Goal: Information Seeking & Learning: Learn about a topic

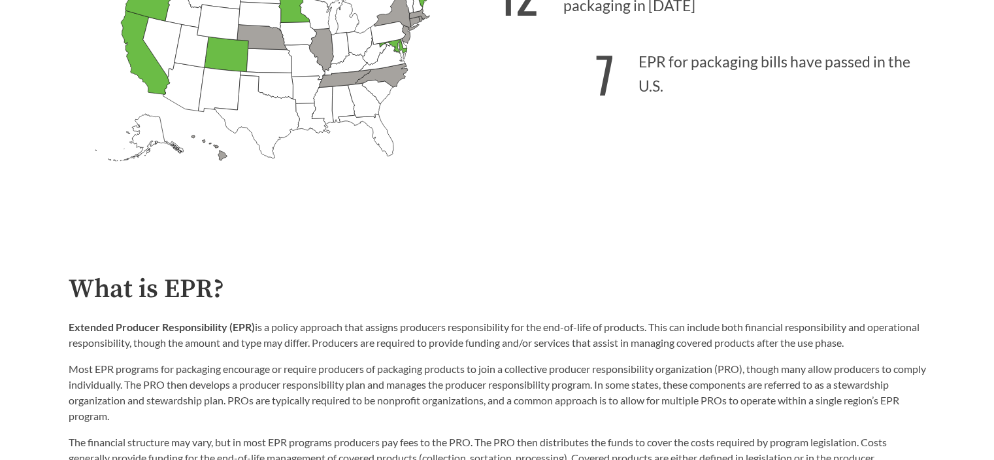
scroll to position [719, 0]
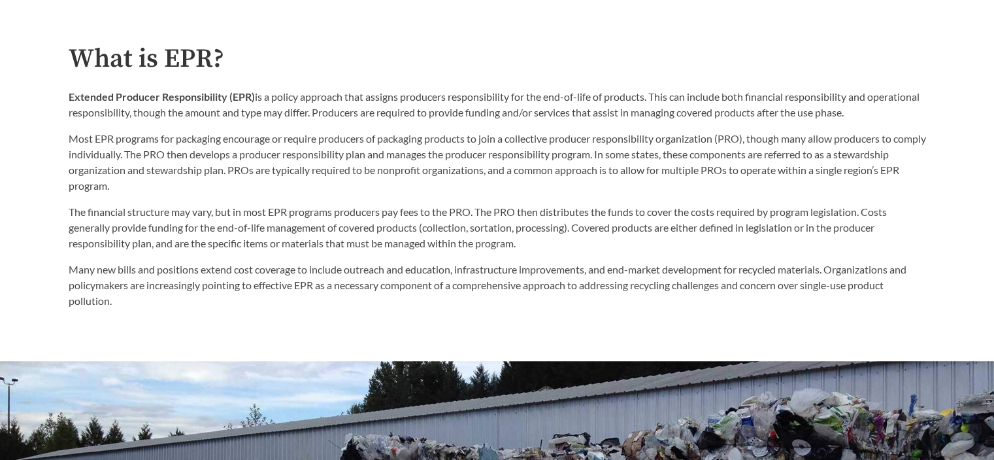
drag, startPoint x: 94, startPoint y: 110, endPoint x: 482, endPoint y: 91, distance: 388.7
click at [482, 91] on p "Extended Producer Responsibility (EPR) is a policy approach that assigns produc…" at bounding box center [498, 104] width 858 height 31
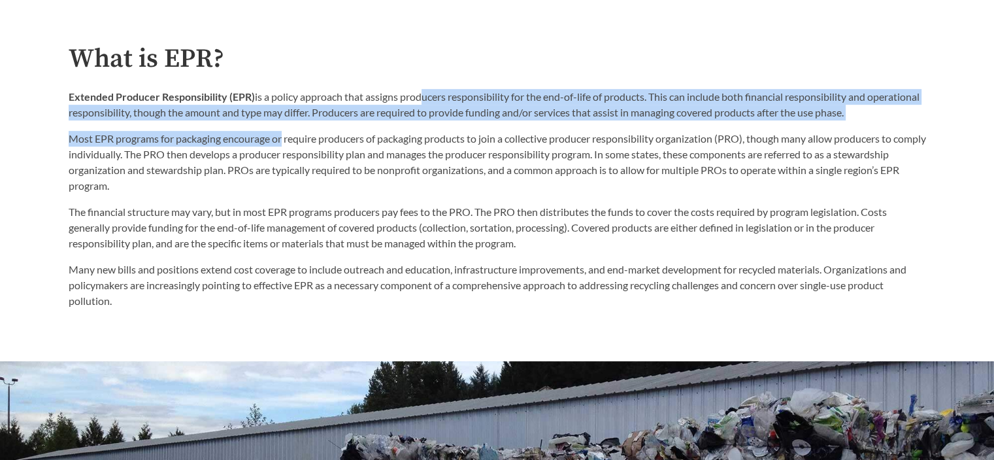
drag, startPoint x: 418, startPoint y: 99, endPoint x: 284, endPoint y: 140, distance: 140.8
click at [284, 140] on div "Extended Producer Responsibility (EPR) is a policy approach that assigns produc…" at bounding box center [498, 141] width 858 height 105
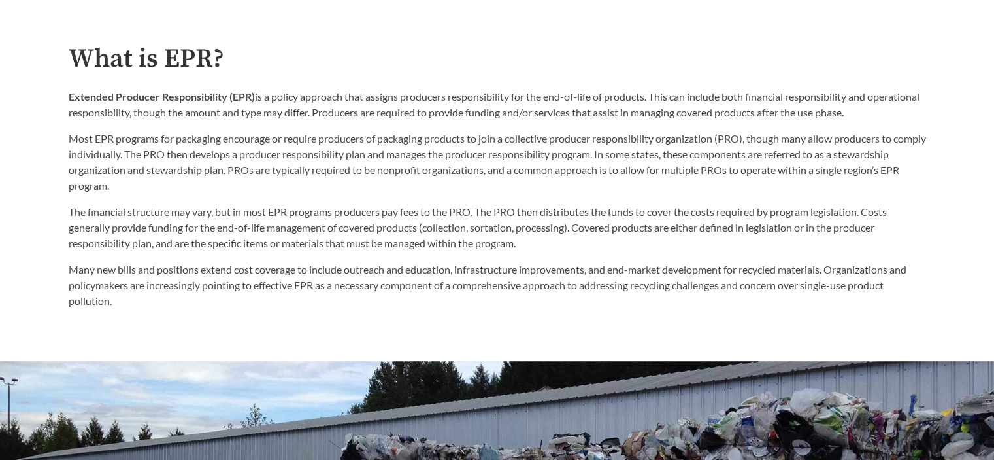
click at [288, 129] on div "Extended Producer Responsibility (EPR) is a policy approach that assigns produc…" at bounding box center [498, 141] width 858 height 105
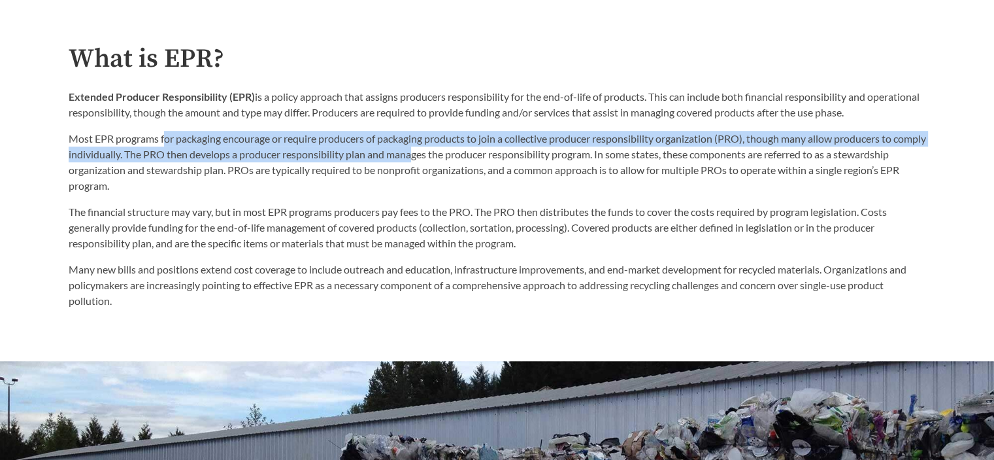
drag, startPoint x: 176, startPoint y: 136, endPoint x: 446, endPoint y: 148, distance: 270.2
click at [446, 148] on p "Most EPR programs for packaging encourage or require producers of packaging pro…" at bounding box center [498, 162] width 858 height 63
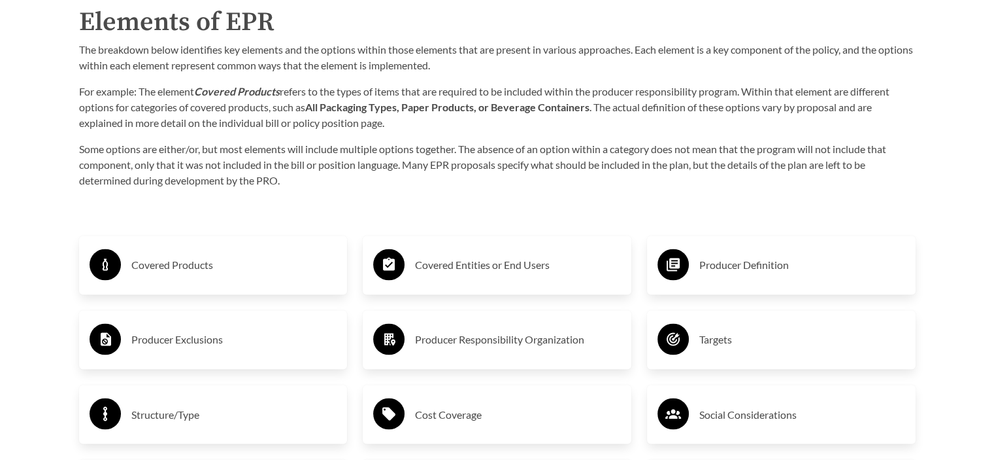
scroll to position [2157, 0]
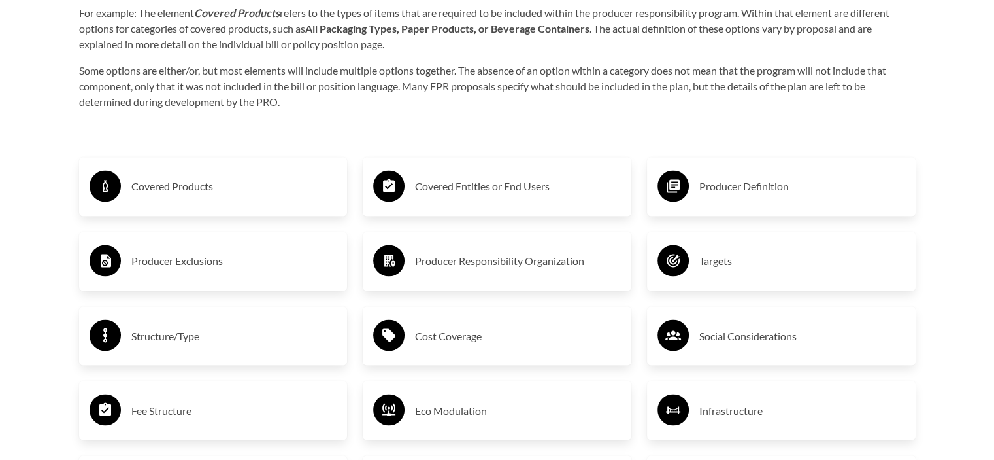
click at [144, 188] on h3 "Covered Products" at bounding box center [234, 186] width 206 height 21
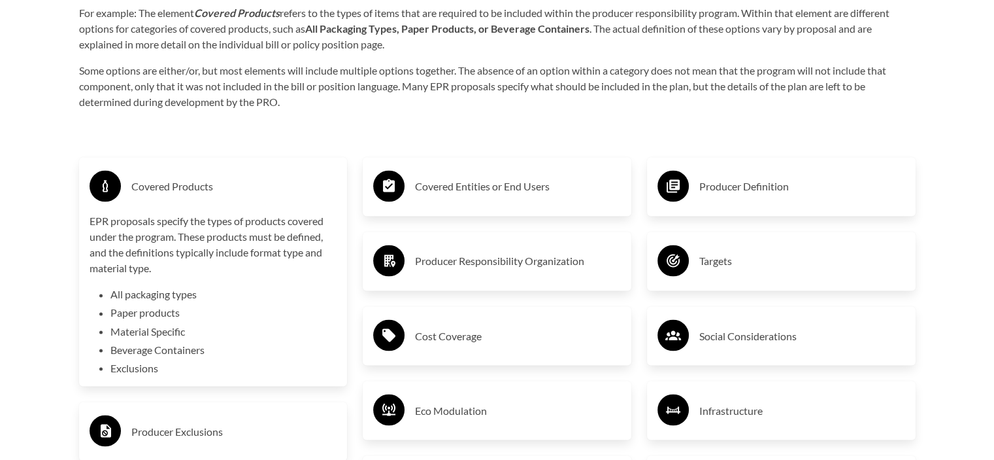
click at [149, 182] on h3 "Covered Products" at bounding box center [234, 186] width 206 height 21
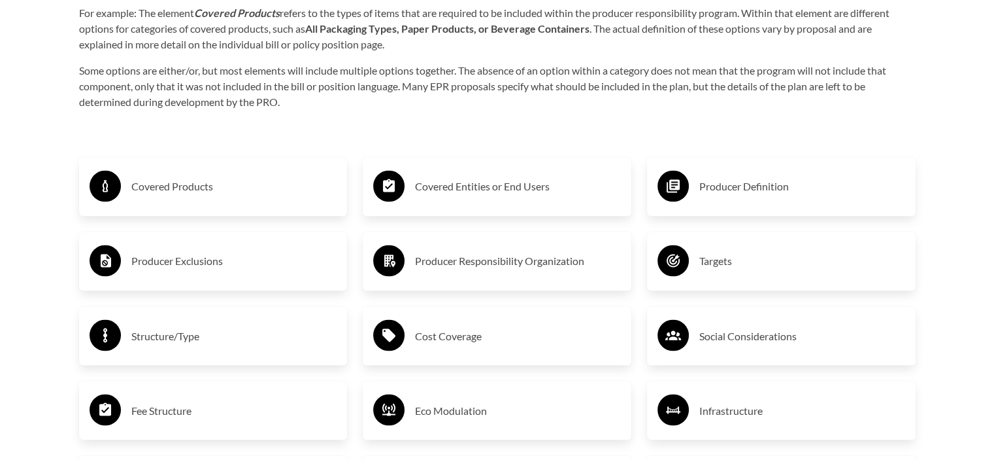
click at [452, 180] on h3 "Covered Entities or End Users" at bounding box center [518, 186] width 206 height 21
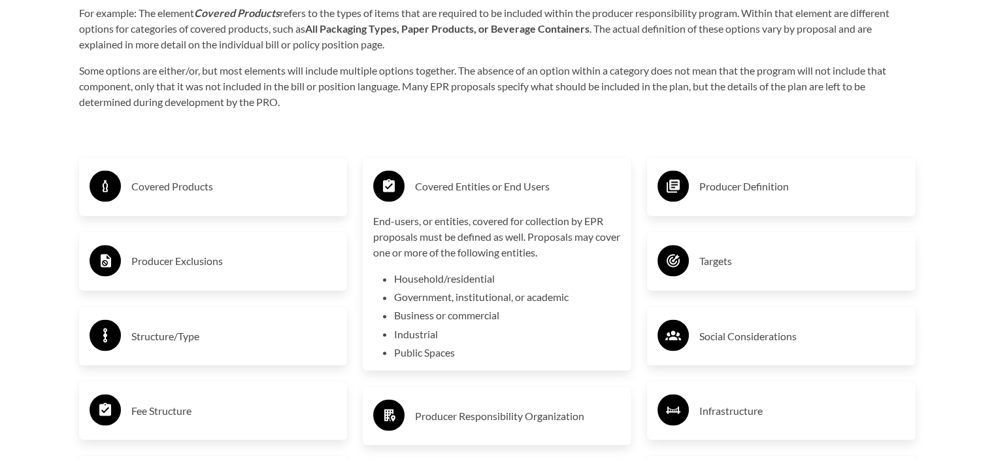
click at [753, 180] on h3 "Producer Definition" at bounding box center [802, 186] width 206 height 21
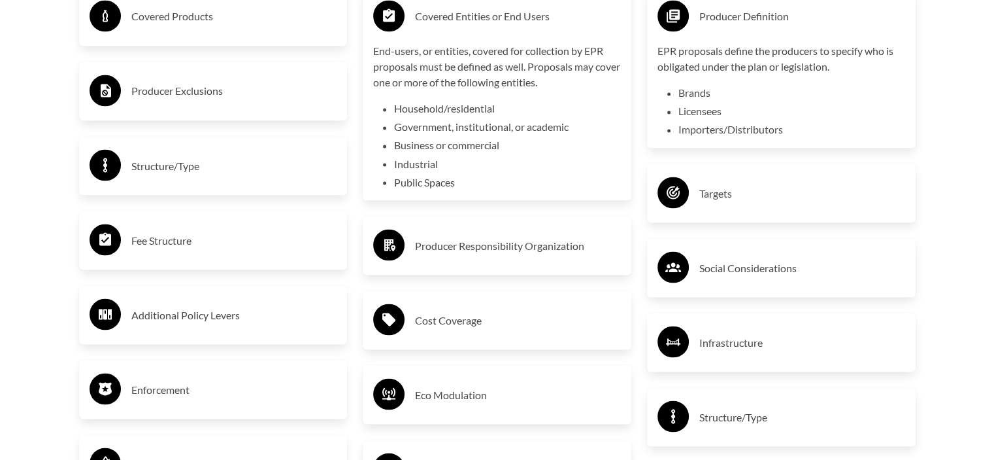
scroll to position [2353, 0]
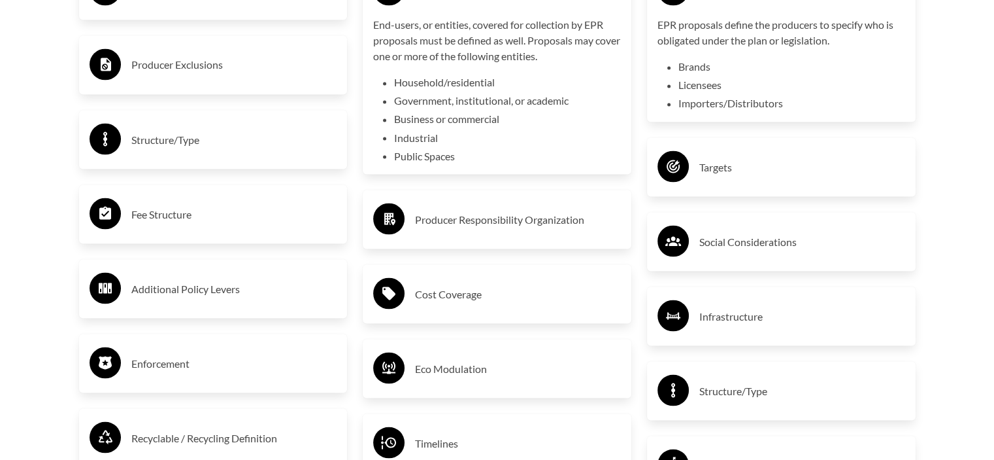
click at [762, 150] on div "Targets" at bounding box center [782, 167] width 248 height 38
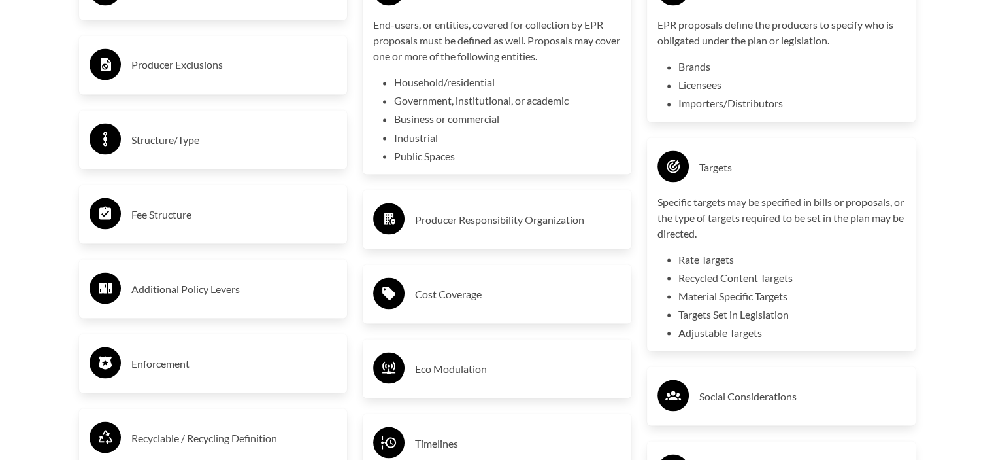
click at [467, 242] on div "Producer Responsibility Organization" at bounding box center [497, 219] width 269 height 59
click at [471, 224] on h3 "Producer Responsibility Organization" at bounding box center [518, 219] width 206 height 21
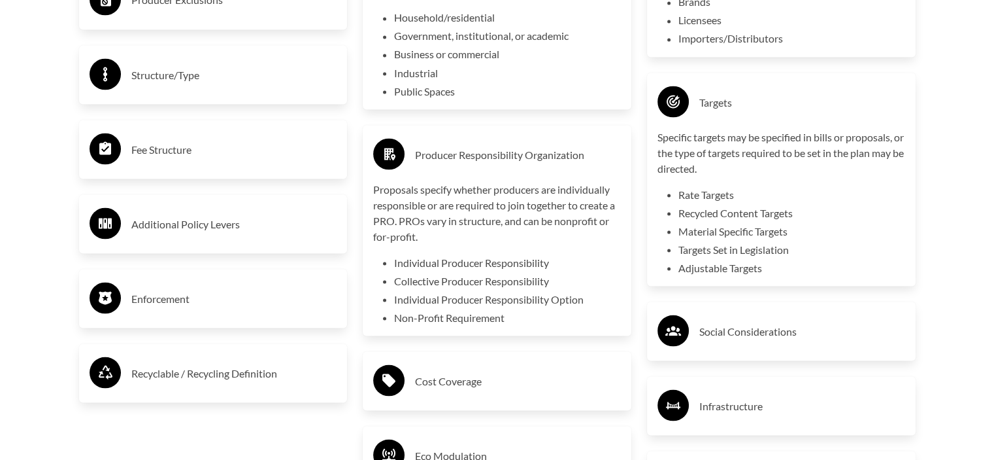
scroll to position [2419, 0]
click at [224, 154] on h3 "Fee Structure" at bounding box center [234, 148] width 206 height 21
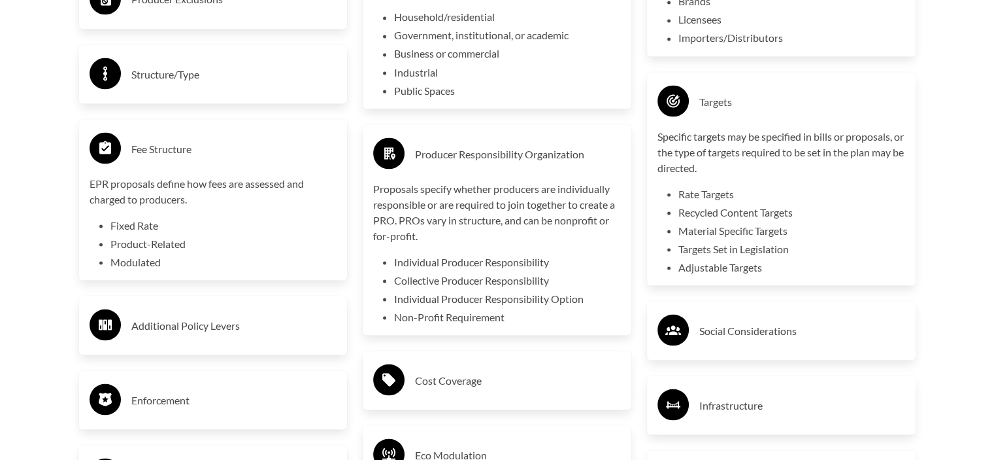
click at [220, 74] on h3 "Structure/Type" at bounding box center [234, 73] width 206 height 21
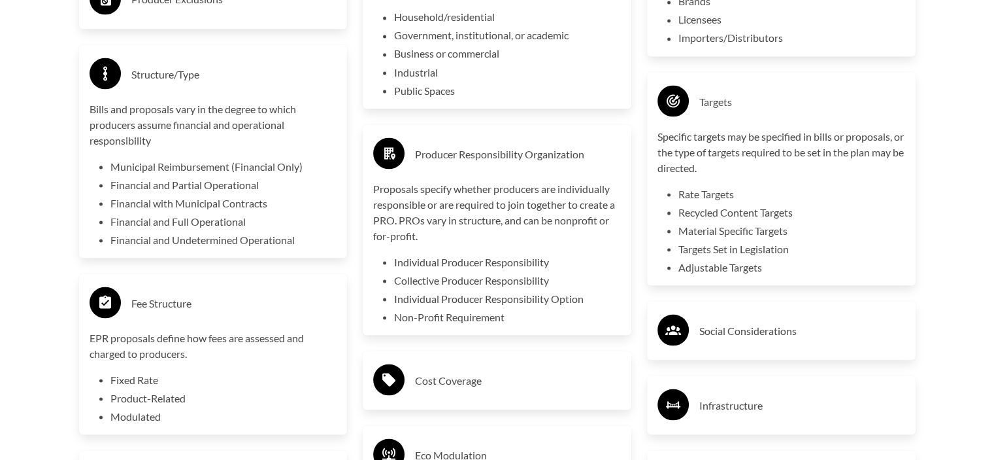
click at [224, 75] on h3 "Structure/Type" at bounding box center [234, 73] width 206 height 21
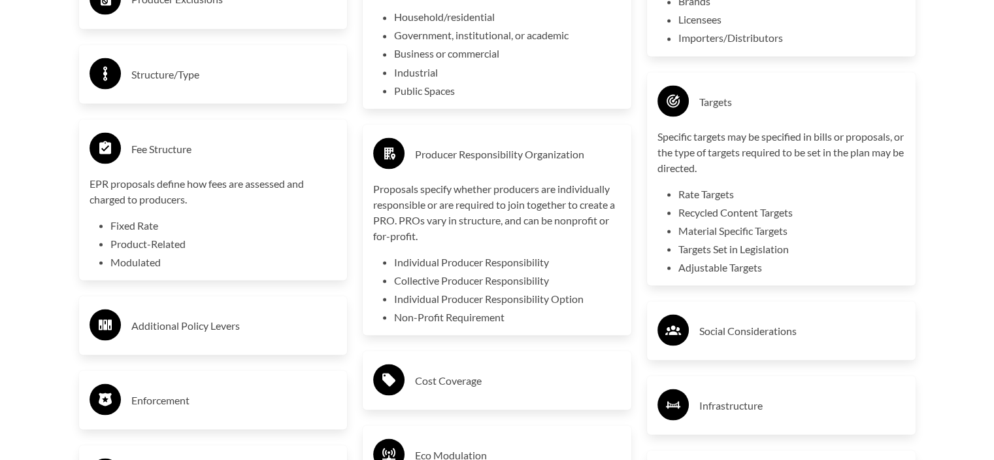
click at [227, 179] on p "EPR proposals define how fees are assessed and charged to producers." at bounding box center [214, 190] width 248 height 31
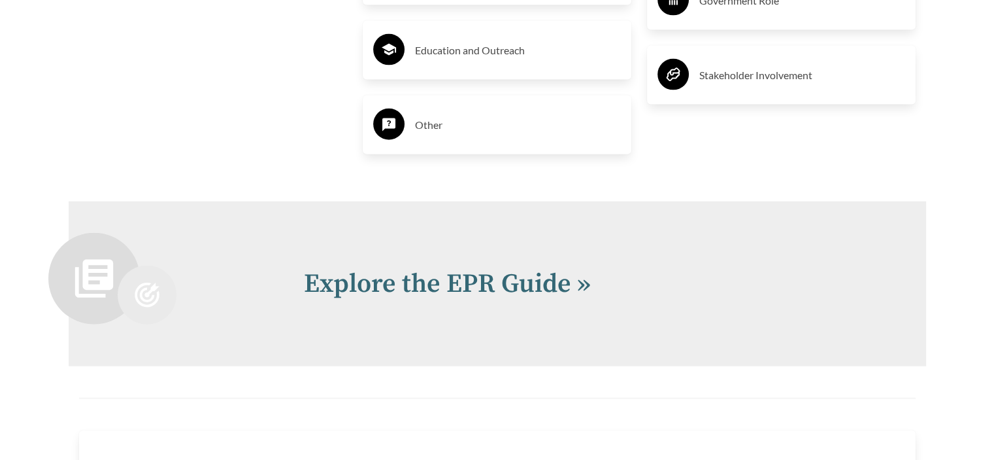
scroll to position [3072, 0]
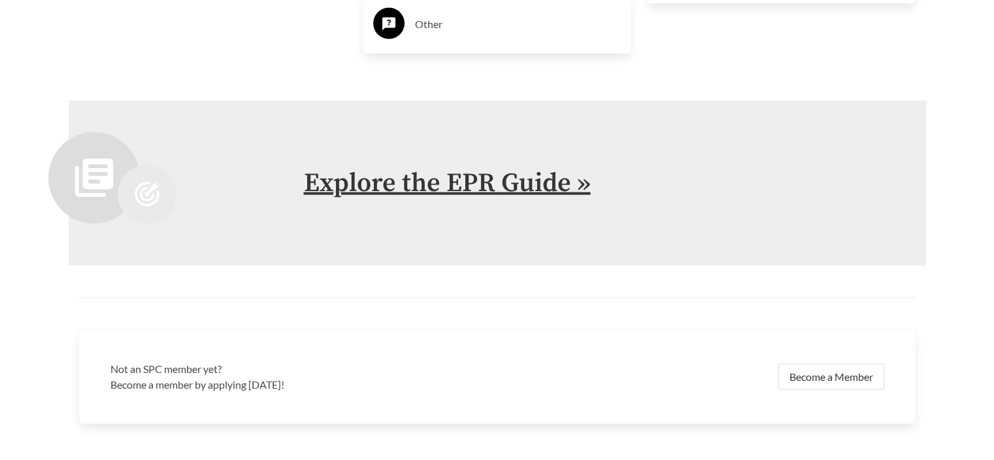
click at [471, 177] on link "Explore the EPR Guide »" at bounding box center [447, 183] width 287 height 33
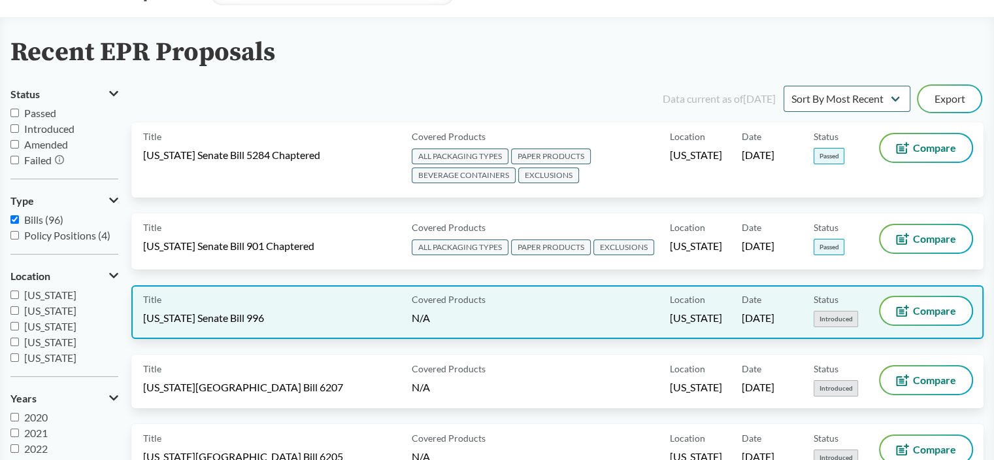
scroll to position [131, 0]
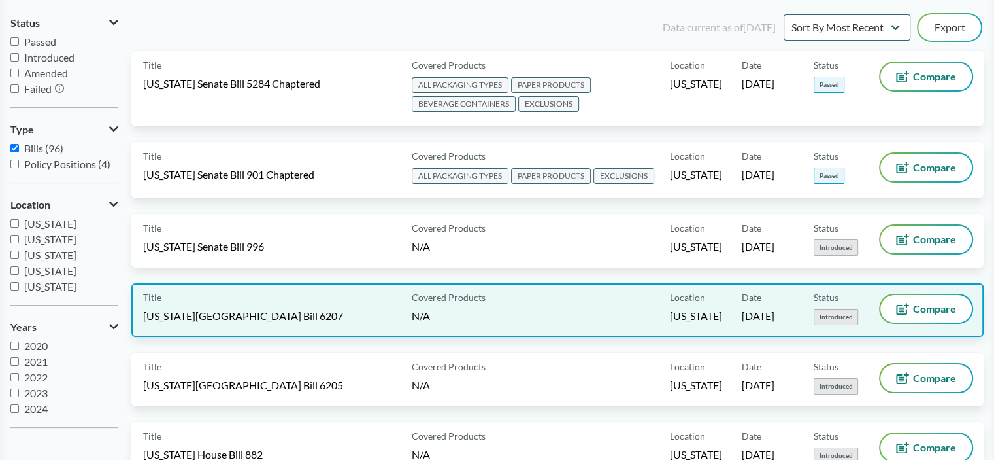
click at [324, 297] on div "Title [US_STATE][GEOGRAPHIC_DATA] Bill 6207" at bounding box center [274, 310] width 263 height 30
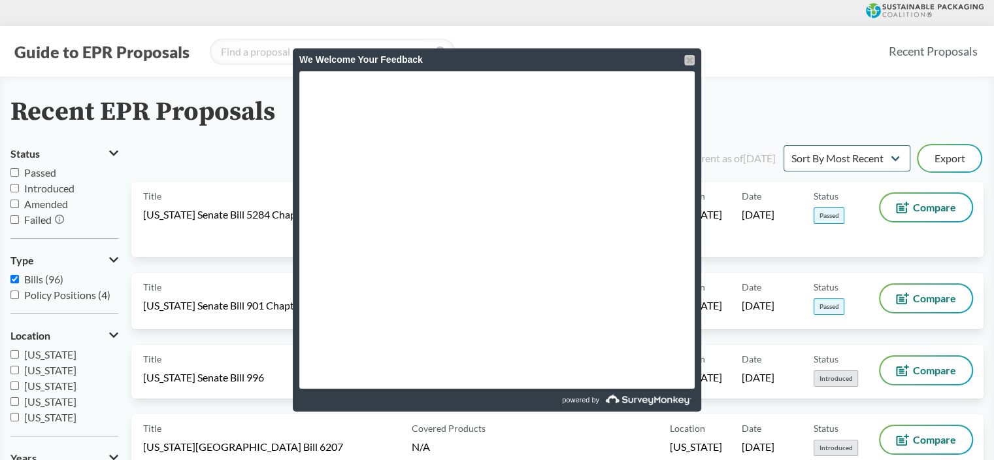
click at [691, 58] on div at bounding box center [689, 60] width 10 height 10
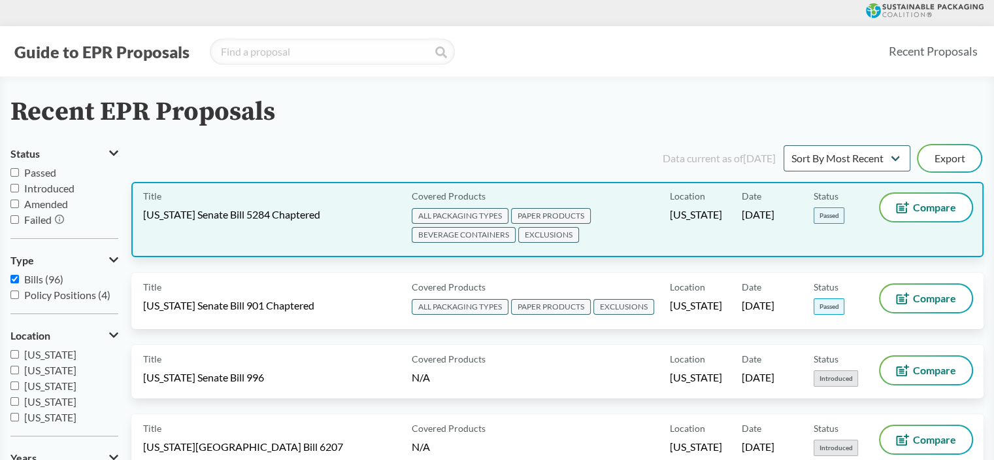
click at [592, 193] on div "Covered Products ALL PACKAGING TYPES PAPER PRODUCTS BEVERAGE CONTAINERS EXCLUSI…" at bounding box center [538, 219] width 263 height 52
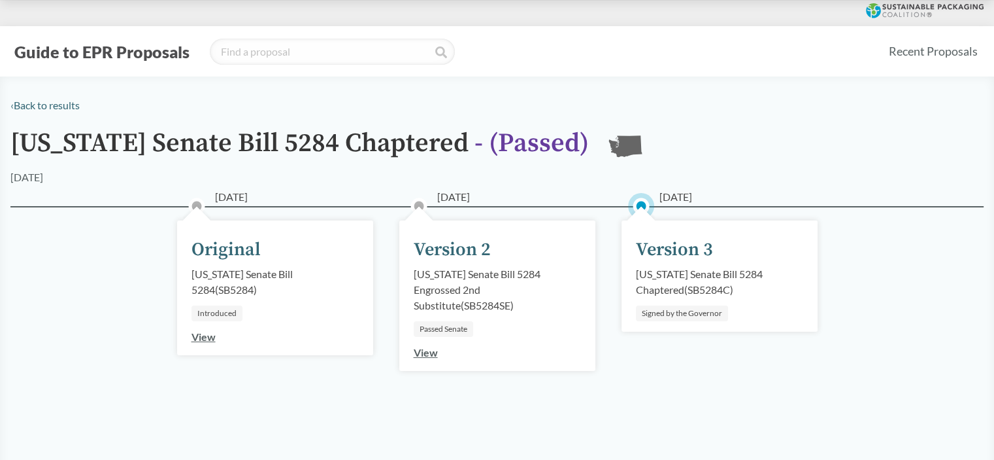
click at [520, 295] on div "[US_STATE] Senate Bill 5284 Engrossed 2nd Substitute ( SB5284SE )" at bounding box center [497, 289] width 167 height 47
click at [421, 355] on link "View" at bounding box center [426, 352] width 24 height 12
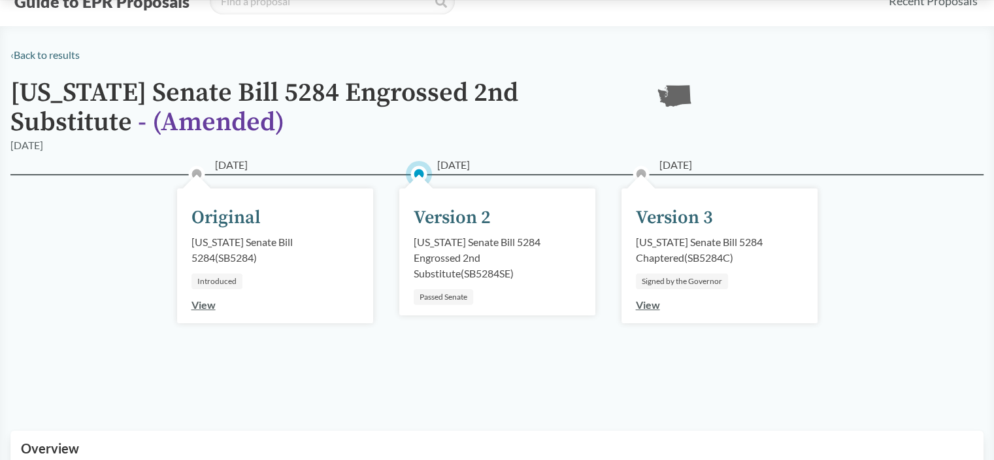
scroll to position [131, 0]
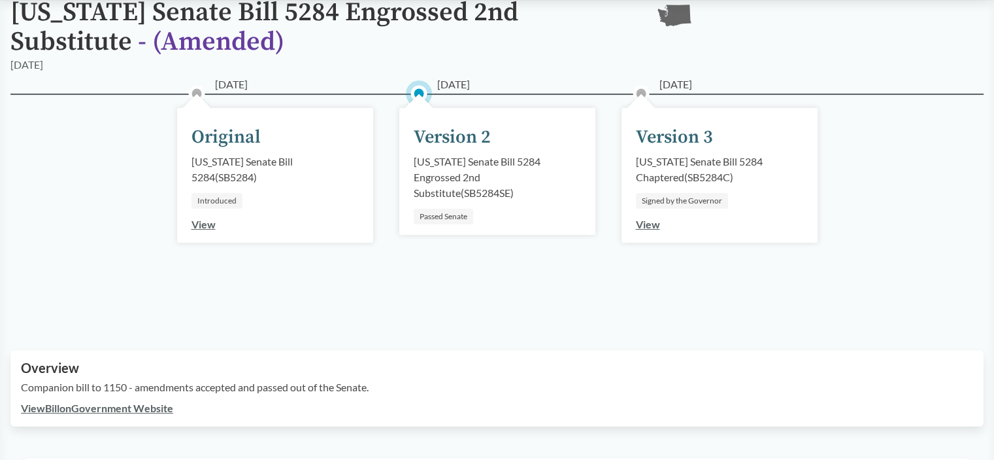
click at [488, 178] on div "[US_STATE] Senate Bill 5284 Engrossed 2nd Substitute ( SB5284SE )" at bounding box center [497, 177] width 167 height 47
click at [709, 135] on div "Version 3" at bounding box center [674, 137] width 77 height 27
click at [644, 228] on link "View" at bounding box center [648, 224] width 24 height 12
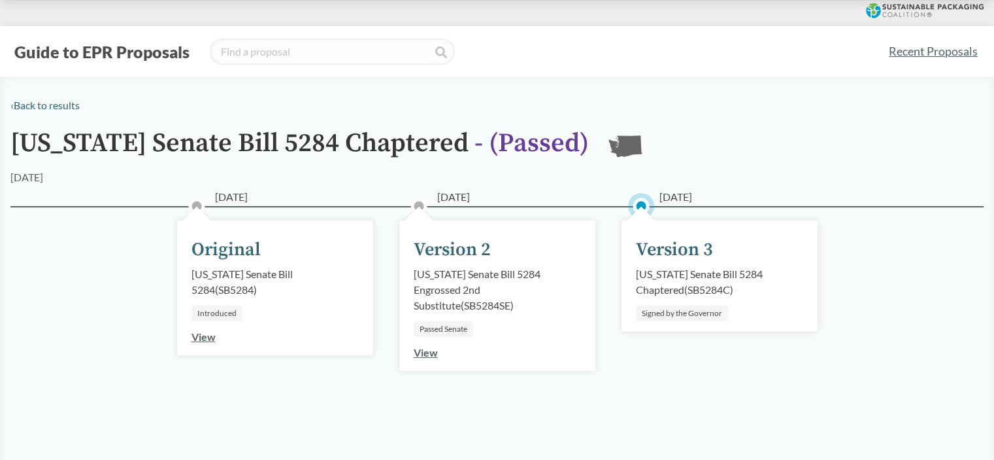
click at [941, 47] on link "Recent Proposals" at bounding box center [933, 51] width 101 height 29
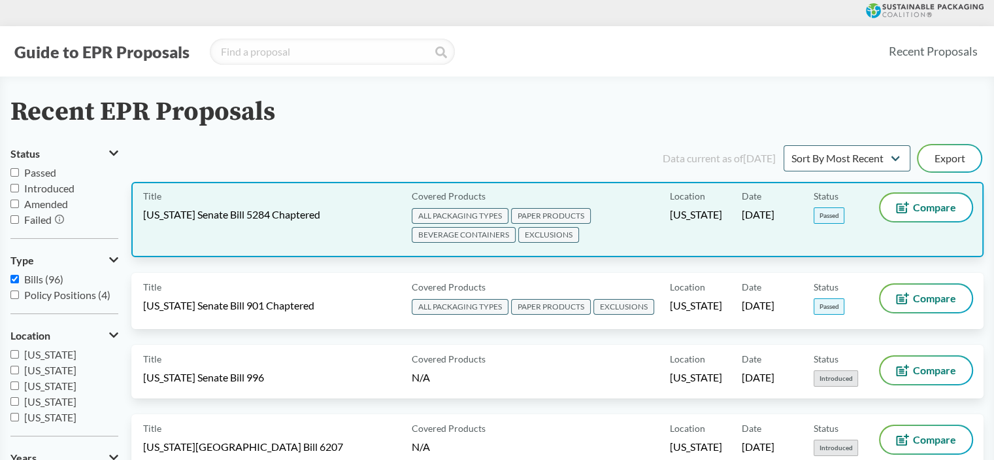
click at [259, 224] on div "Title [US_STATE] Senate Bill 5284 Chaptered" at bounding box center [274, 219] width 263 height 52
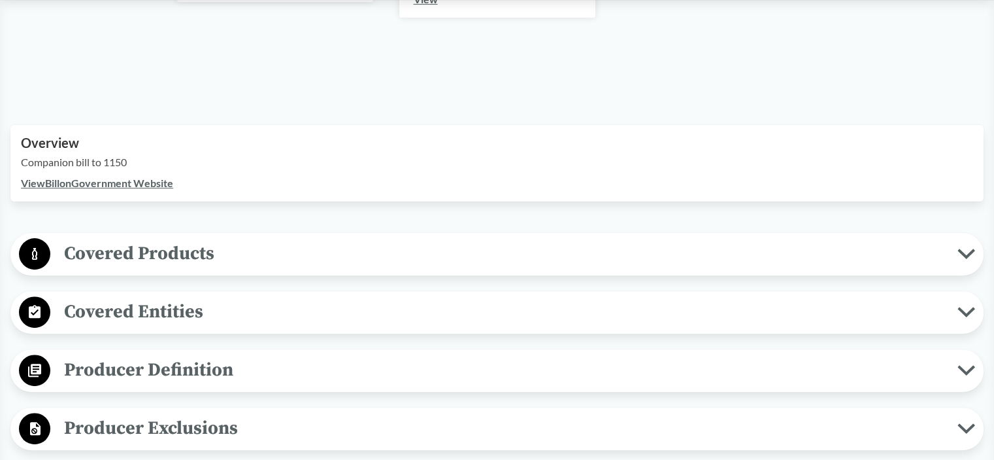
scroll to position [392, 0]
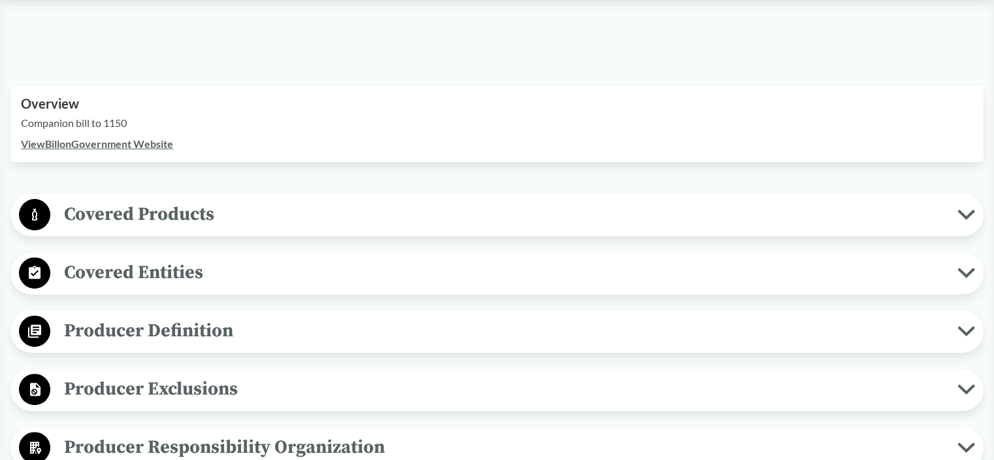
click at [205, 214] on span "Covered Products" at bounding box center [503, 213] width 907 height 29
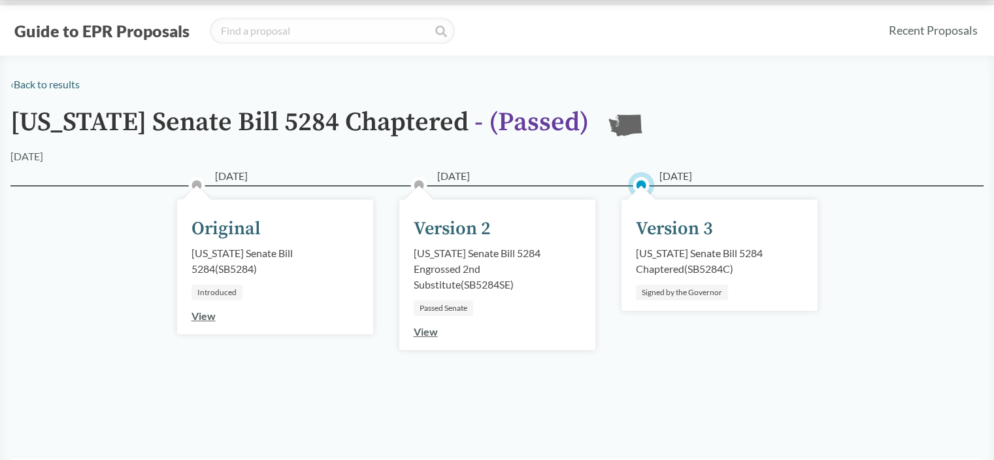
scroll to position [0, 0]
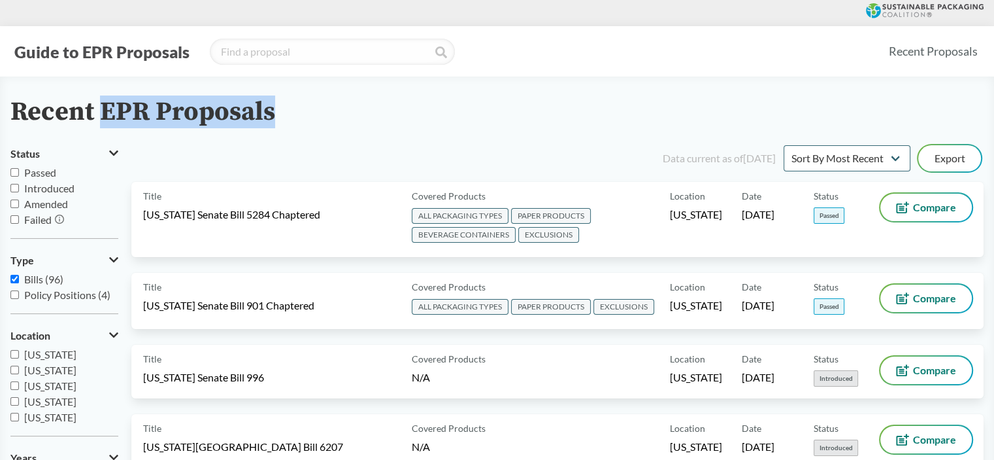
drag, startPoint x: 97, startPoint y: 105, endPoint x: 391, endPoint y: 93, distance: 294.4
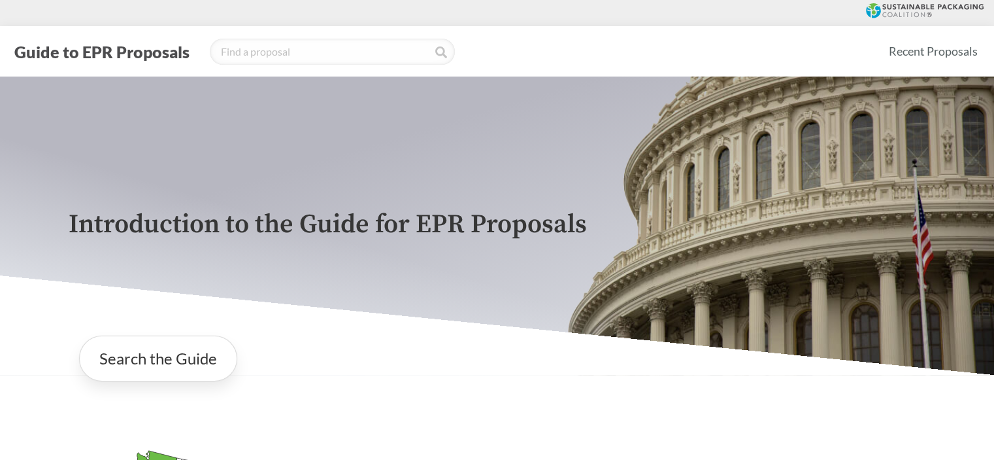
drag, startPoint x: 78, startPoint y: 45, endPoint x: 122, endPoint y: 53, distance: 43.8
click at [122, 53] on button "Guide to EPR Proposals" at bounding box center [101, 51] width 183 height 21
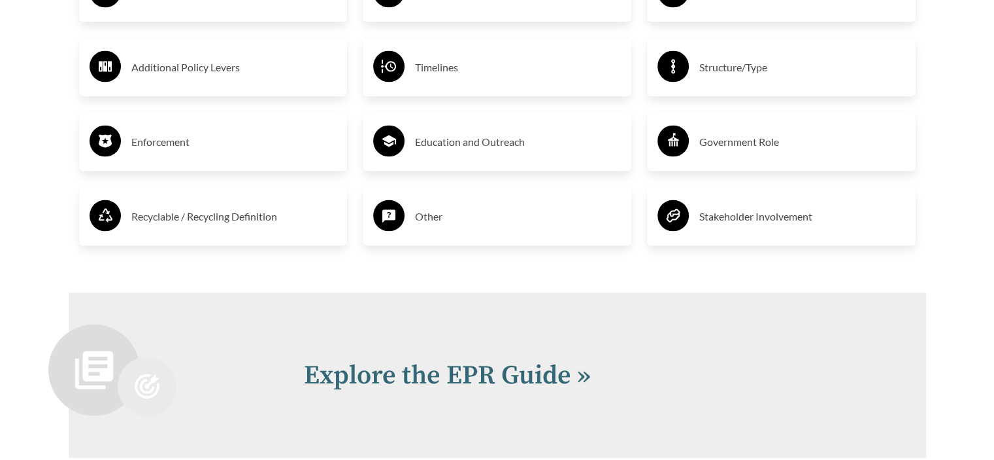
scroll to position [2680, 0]
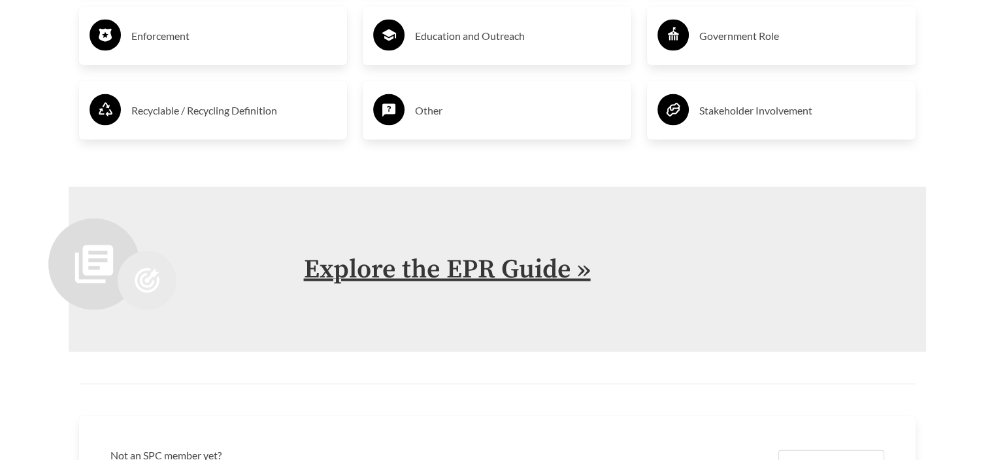
click at [463, 284] on link "Explore the EPR Guide »" at bounding box center [447, 269] width 287 height 33
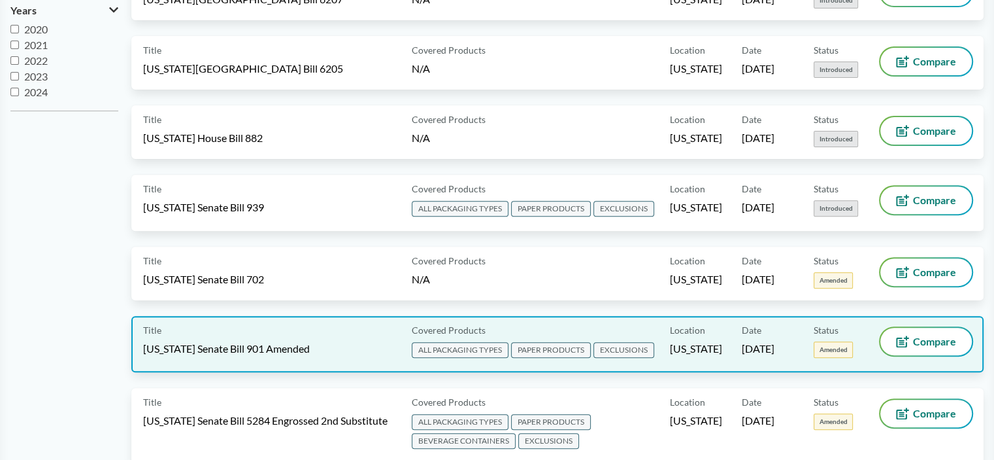
scroll to position [523, 0]
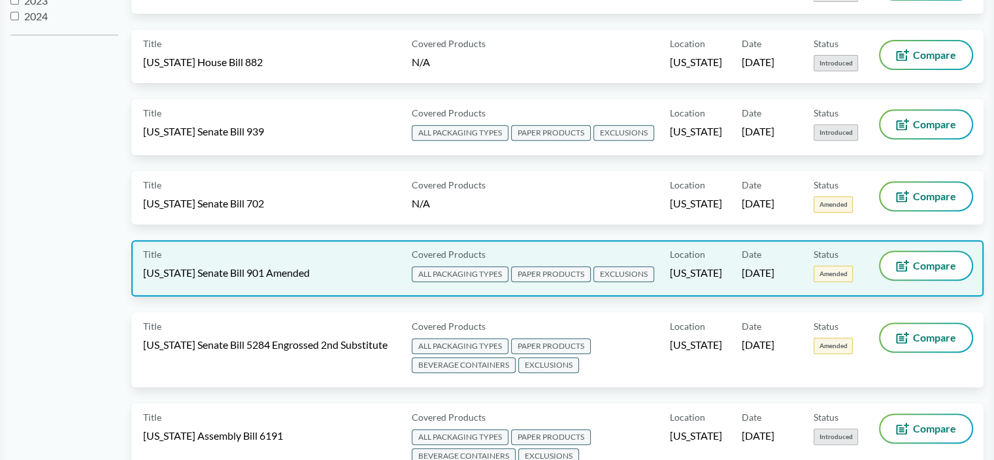
click at [213, 279] on div "Title [US_STATE] Senate Bill 901 Amended Covered Products ALL PACKAGING TYPES P…" at bounding box center [557, 268] width 852 height 56
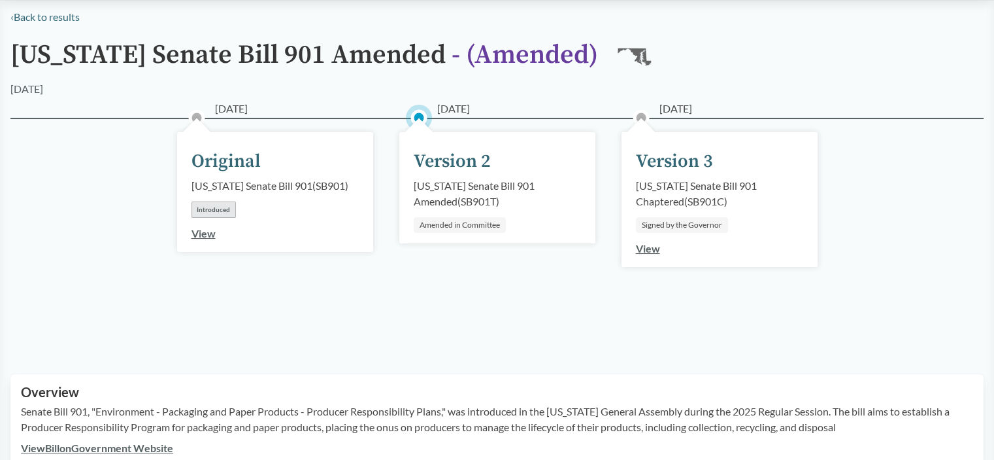
scroll to position [261, 0]
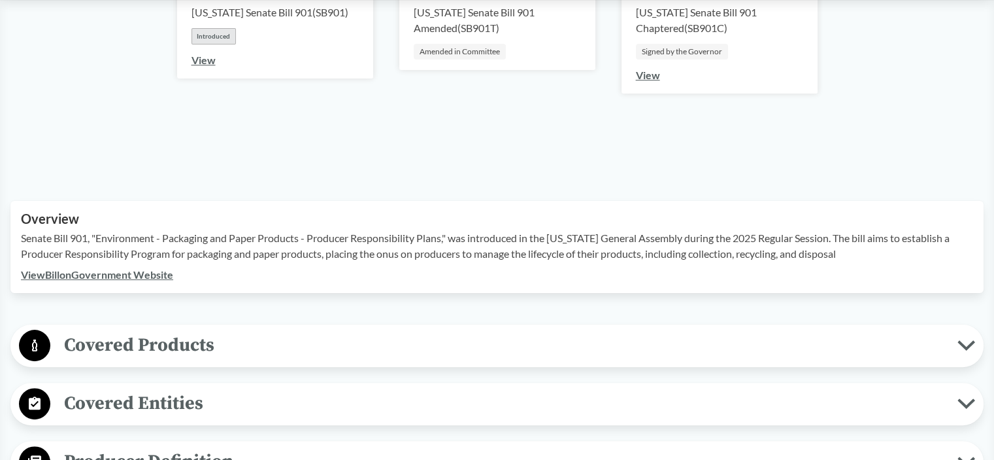
click at [298, 351] on span "Covered Products" at bounding box center [503, 344] width 907 height 29
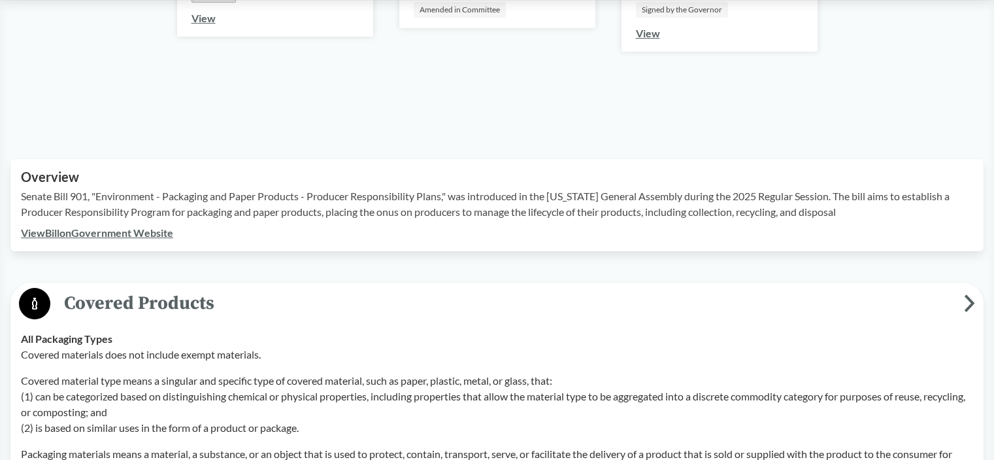
scroll to position [327, 0]
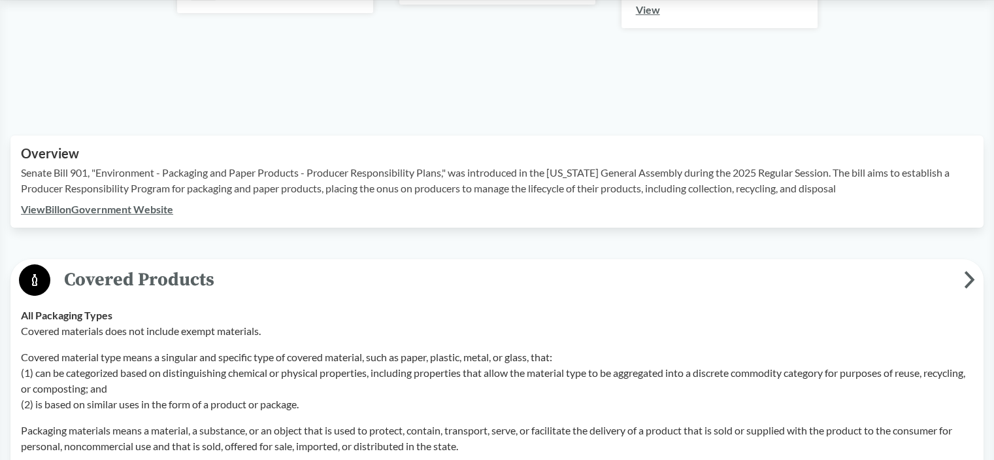
click at [272, 274] on span "Covered Products" at bounding box center [507, 279] width 914 height 29
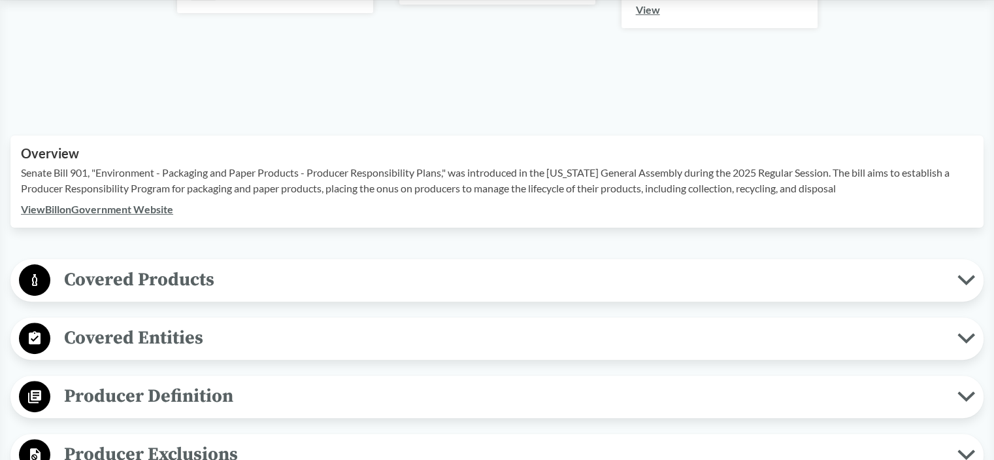
click at [152, 278] on span "Covered Products" at bounding box center [503, 279] width 907 height 29
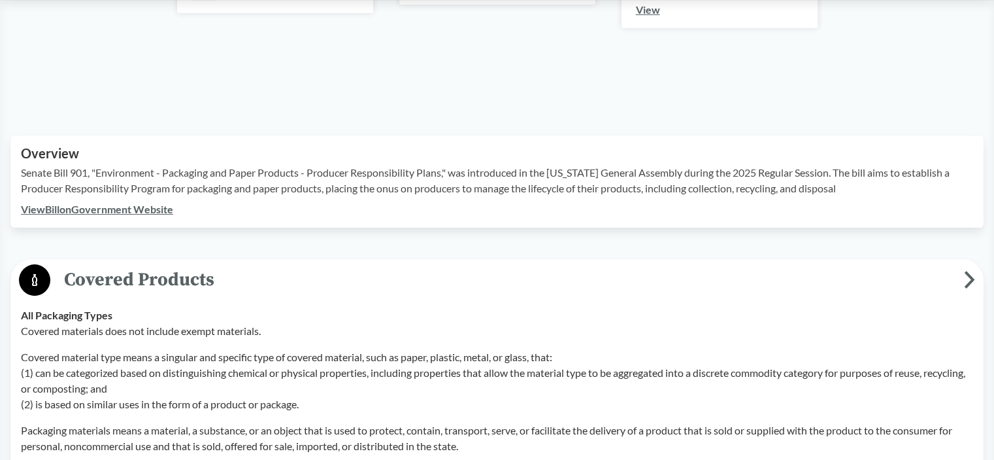
click at [167, 279] on span "Covered Products" at bounding box center [507, 279] width 914 height 29
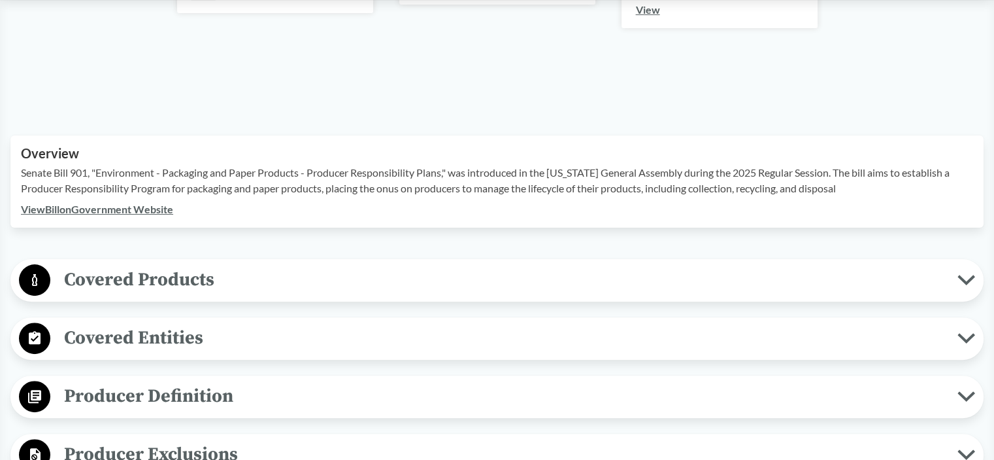
click at [165, 276] on span "Covered Products" at bounding box center [503, 279] width 907 height 29
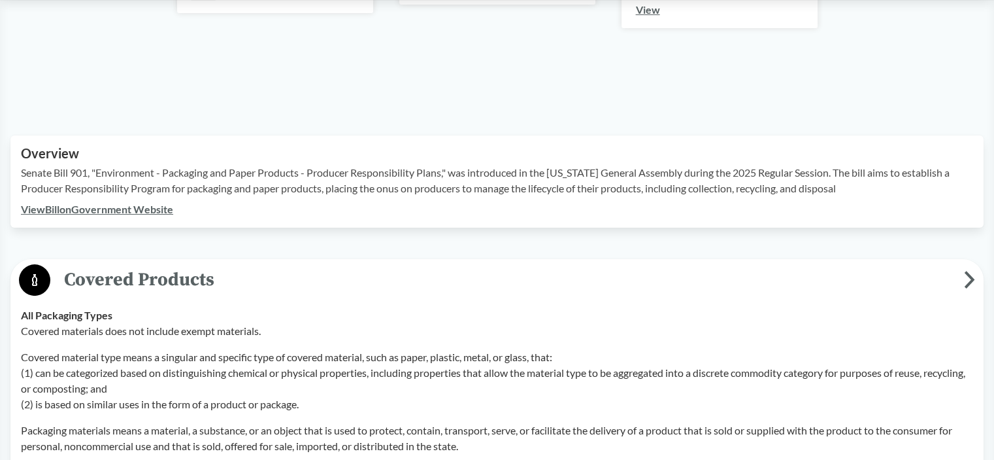
click at [165, 276] on span "Covered Products" at bounding box center [507, 279] width 914 height 29
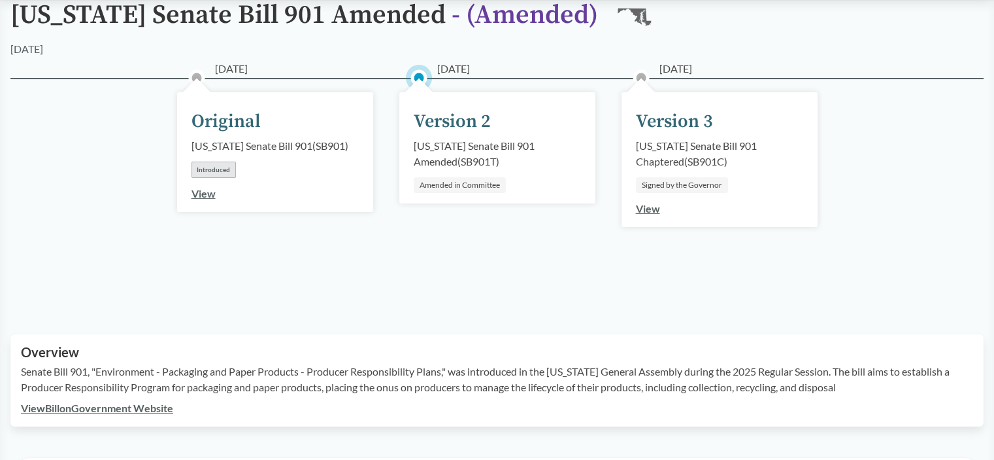
scroll to position [131, 0]
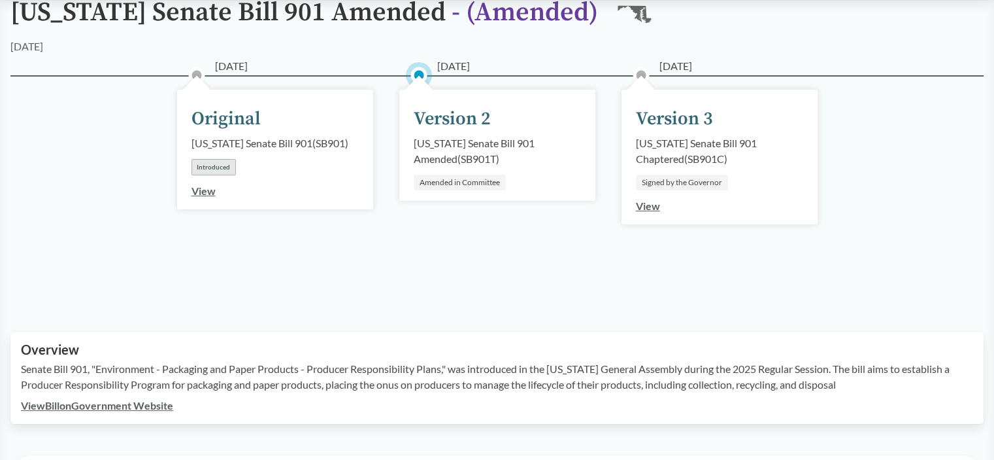
click at [658, 205] on link "View" at bounding box center [648, 205] width 24 height 12
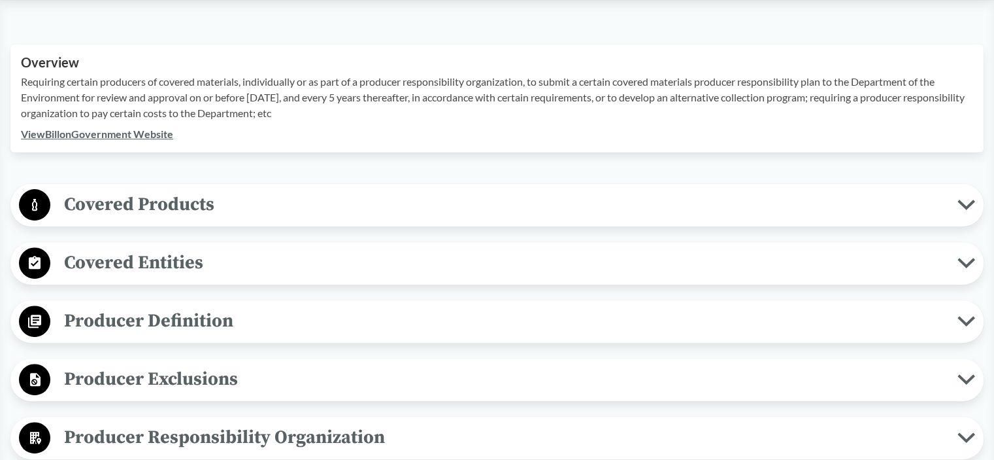
scroll to position [458, 0]
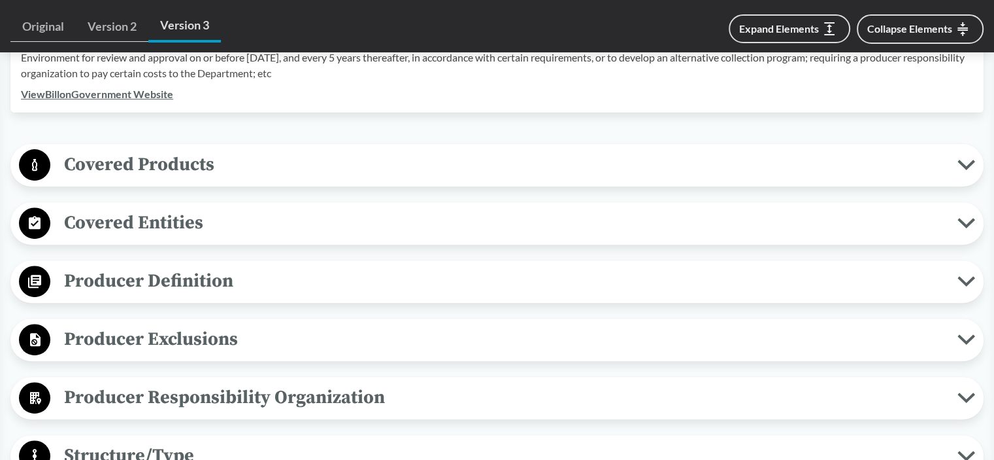
click at [117, 209] on span "Covered Entities" at bounding box center [503, 222] width 907 height 29
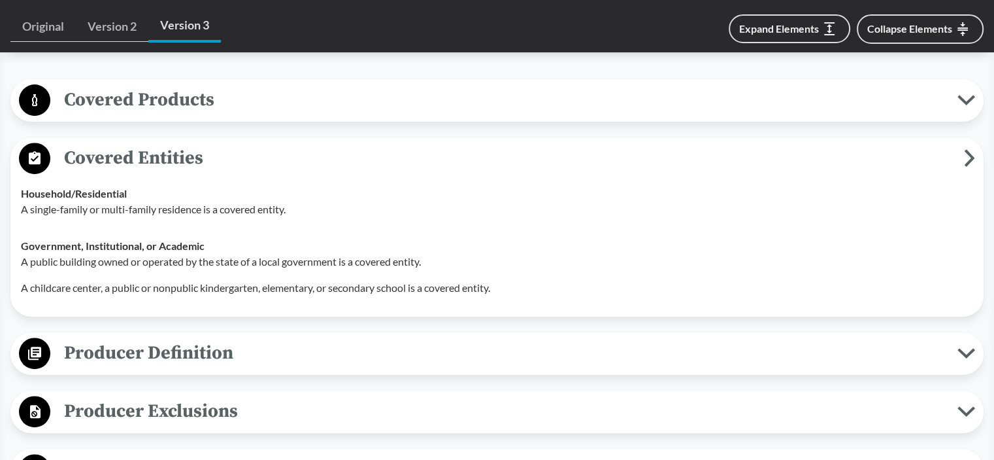
scroll to position [588, 0]
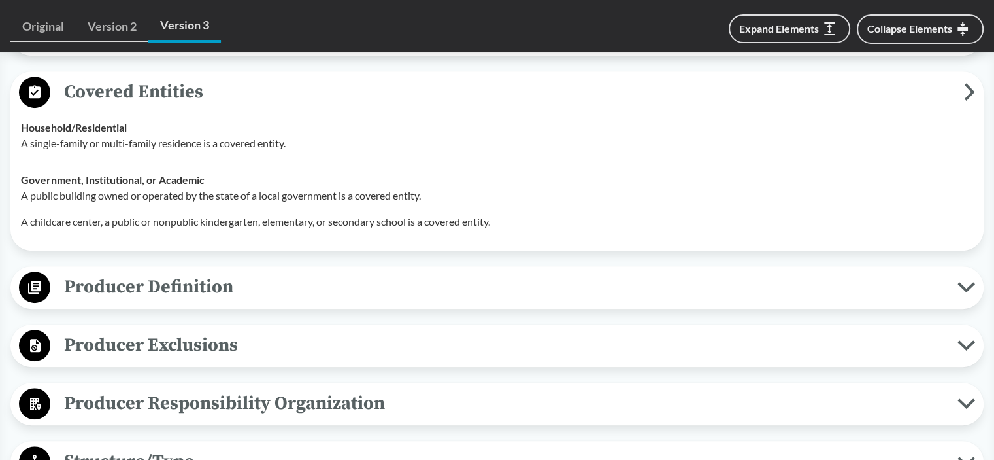
click at [188, 300] on button "Producer Definition" at bounding box center [497, 287] width 964 height 33
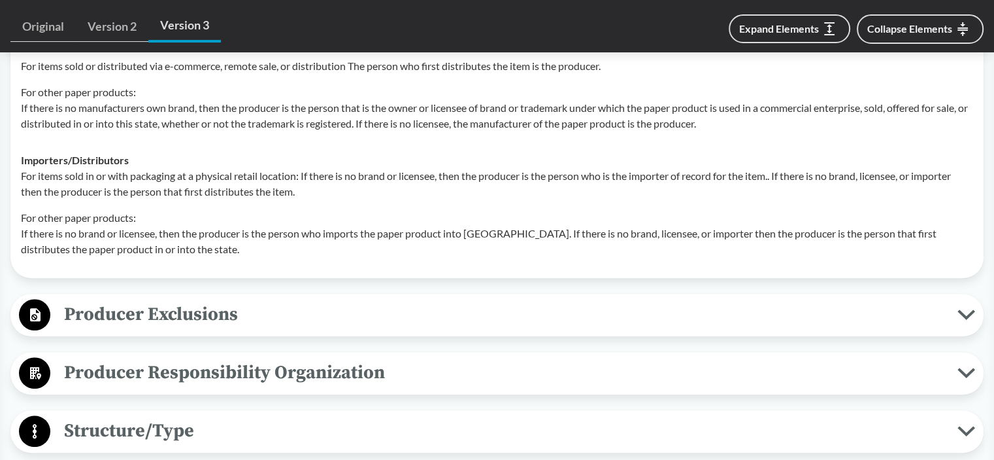
scroll to position [1177, 0]
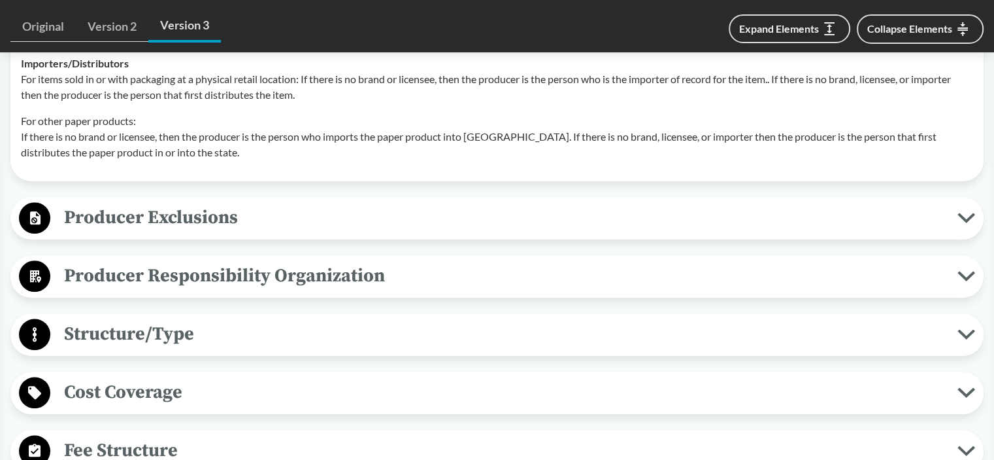
click at [142, 199] on div "Producer Exclusions Small Businesses Producer does not include: De minimis prod…" at bounding box center [496, 218] width 973 height 42
click at [147, 214] on span "Producer Exclusions" at bounding box center [503, 217] width 907 height 29
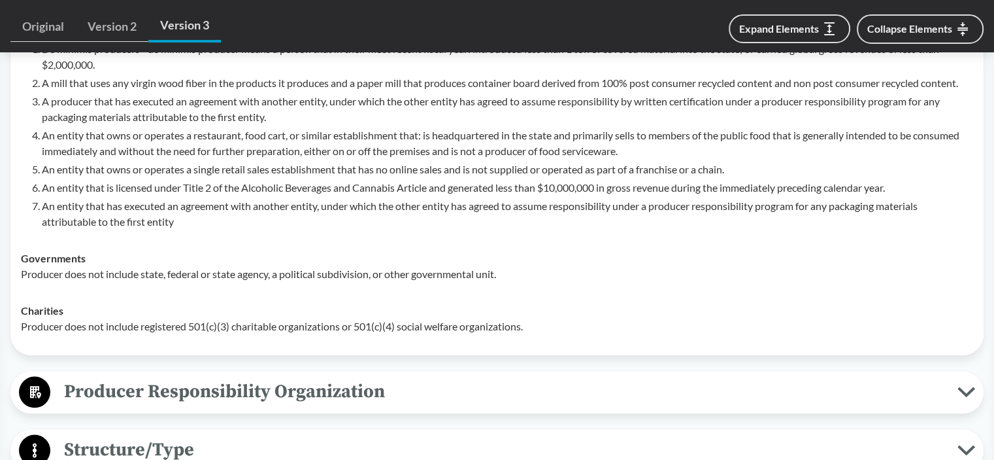
scroll to position [1438, 0]
